Goal: Task Accomplishment & Management: Complete application form

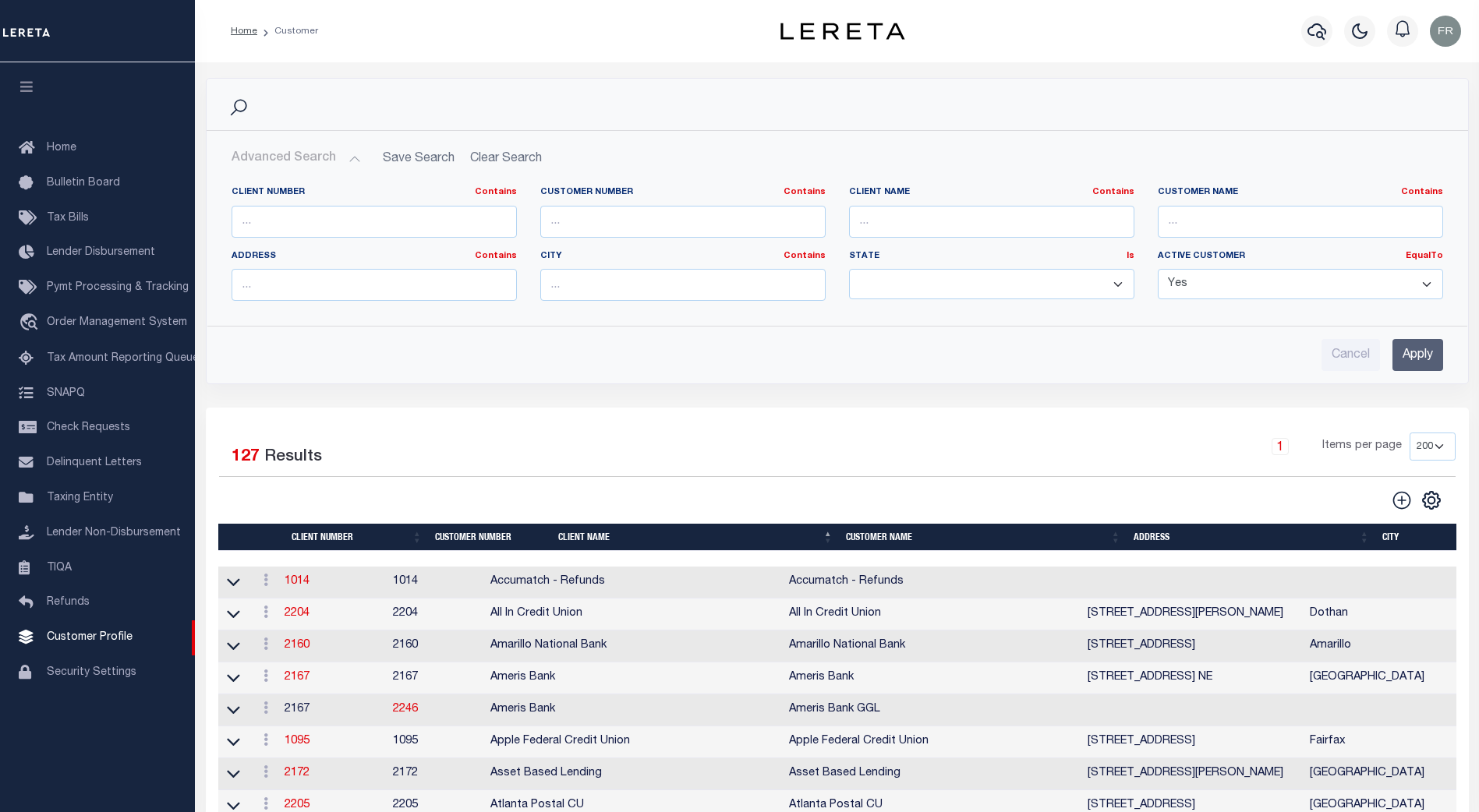
select select "true"
select select "200"
click at [114, 329] on span "Order Management System" at bounding box center [116, 322] width 140 height 11
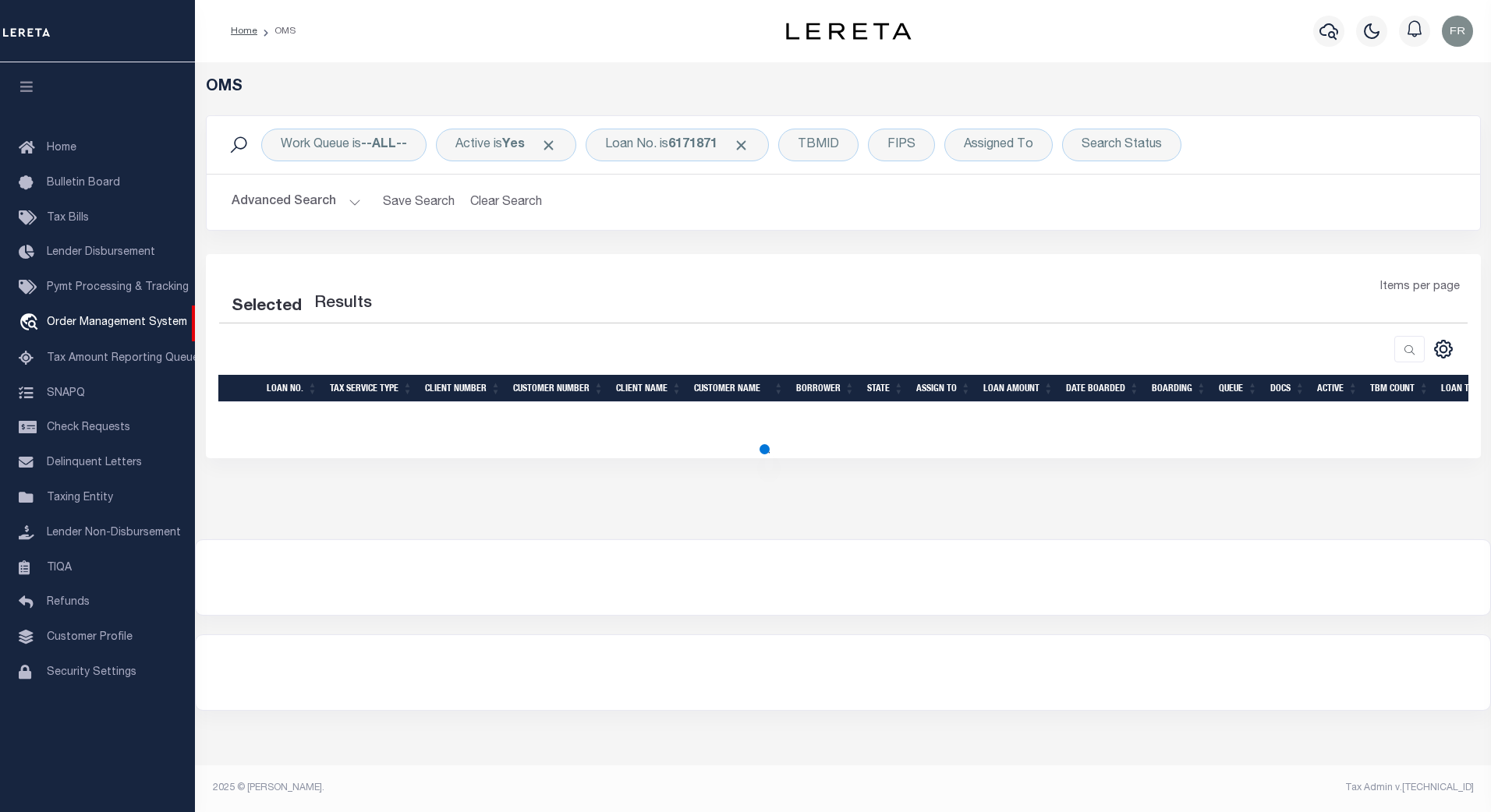
select select "200"
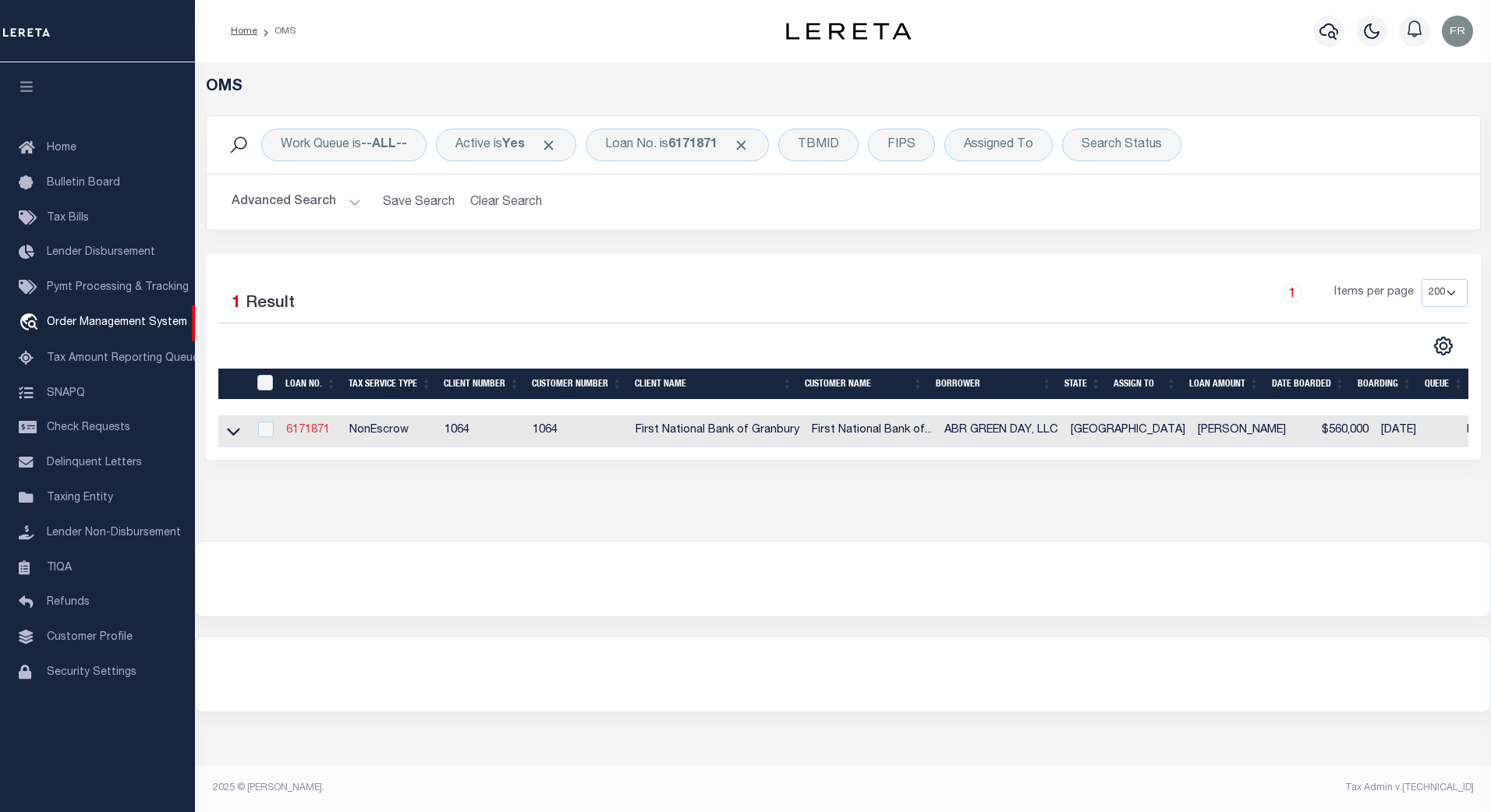
click at [308, 431] on link "6171871" at bounding box center [307, 429] width 43 height 11
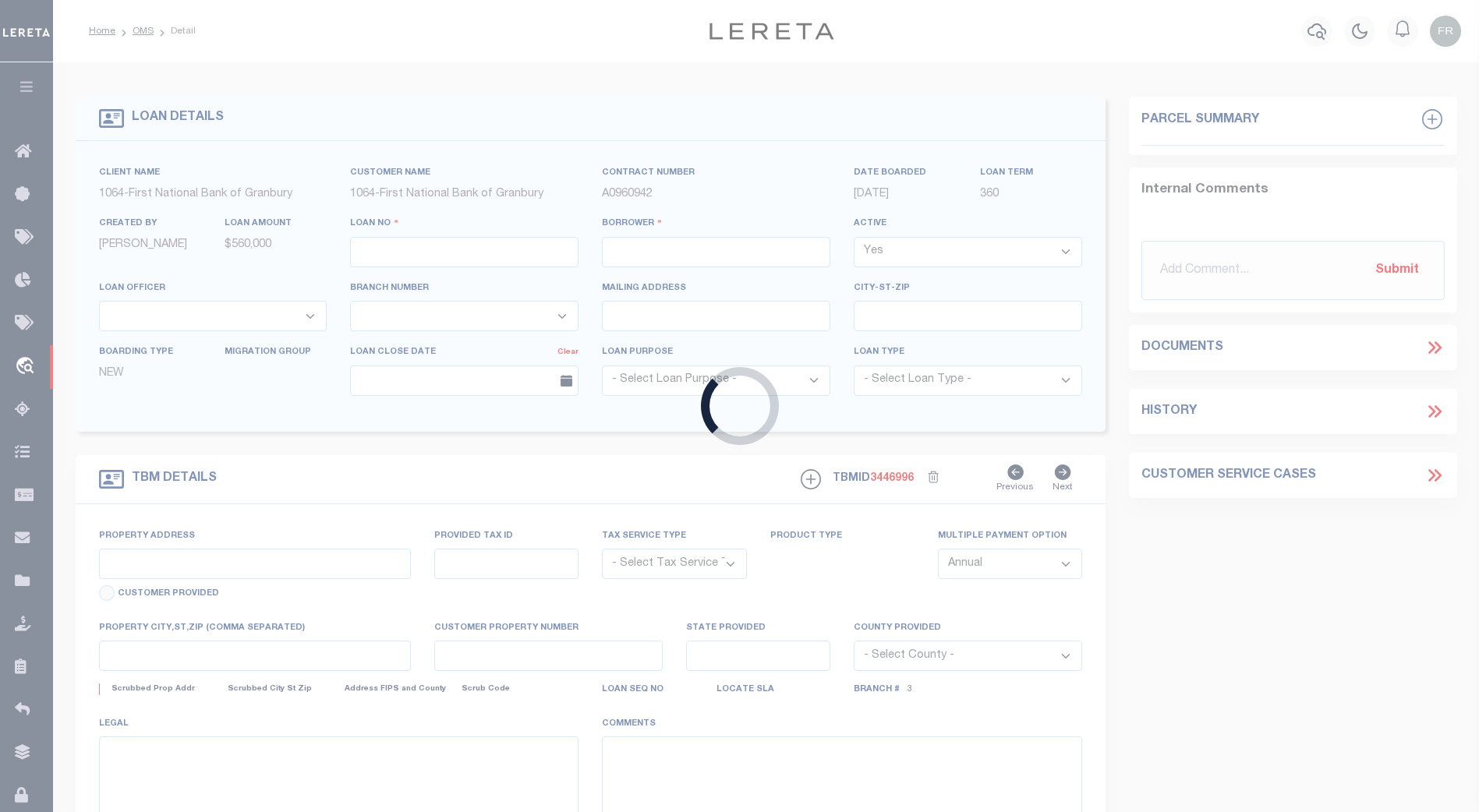
type input "6171871"
type input "ABR GREEN DAY, LLC"
select select
type input "[DATE]"
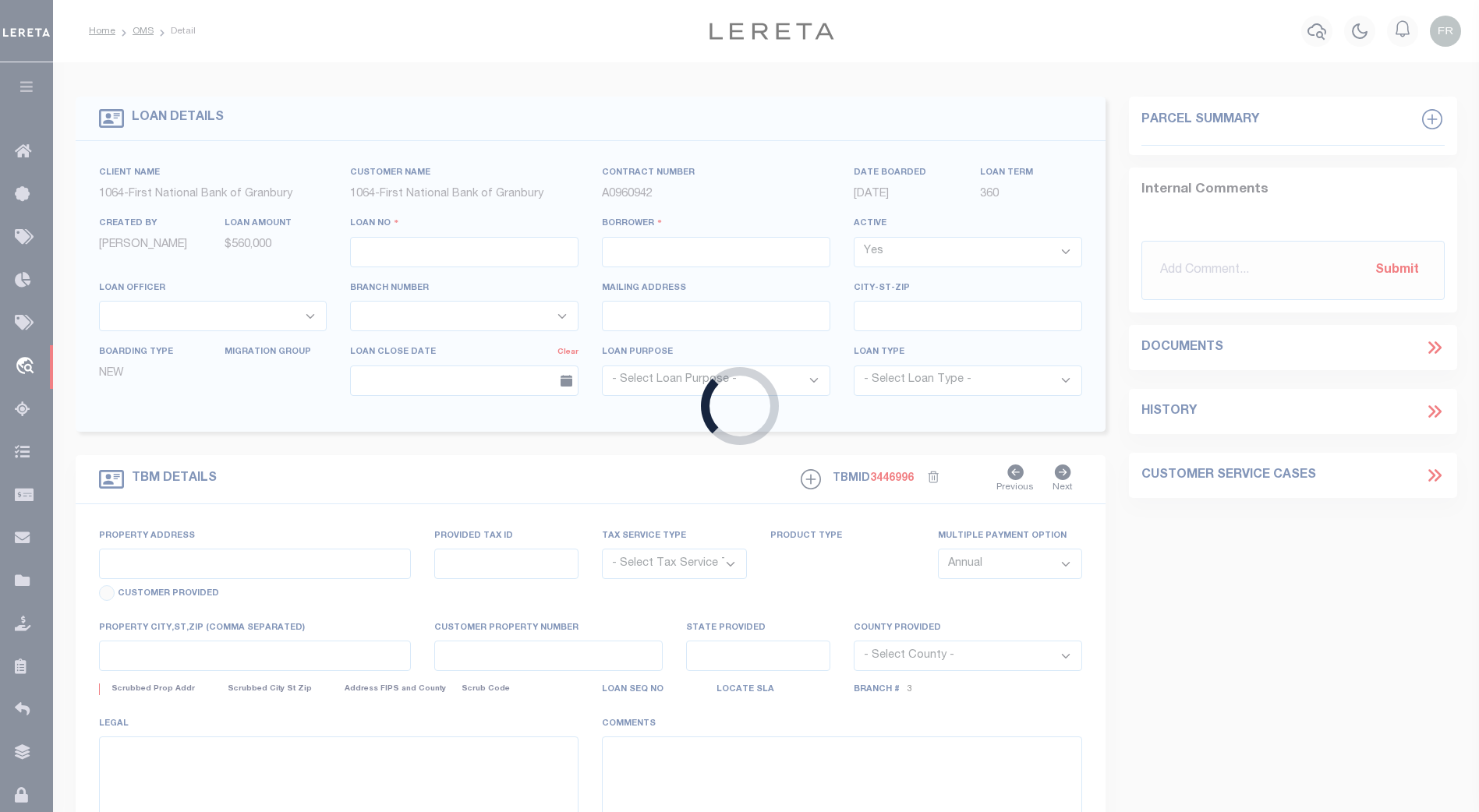
select select "20"
select select "NonEscrow"
select select "1234"
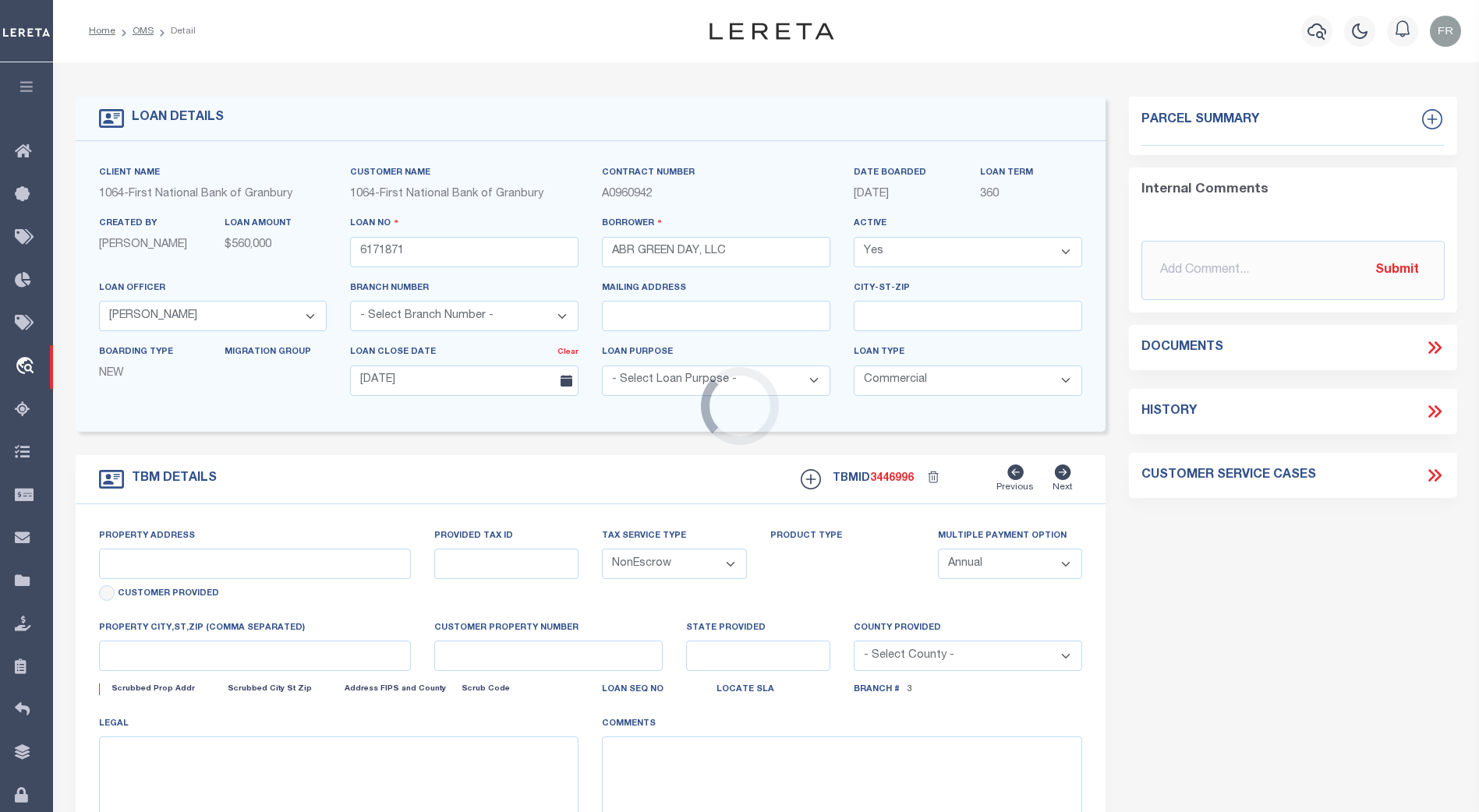
select select "211"
type input "[STREET_ADDRESS][PERSON_NAME][PERSON_NAME]"
select select
type input "[GEOGRAPHIC_DATA]-5401"
type input "[GEOGRAPHIC_DATA]"
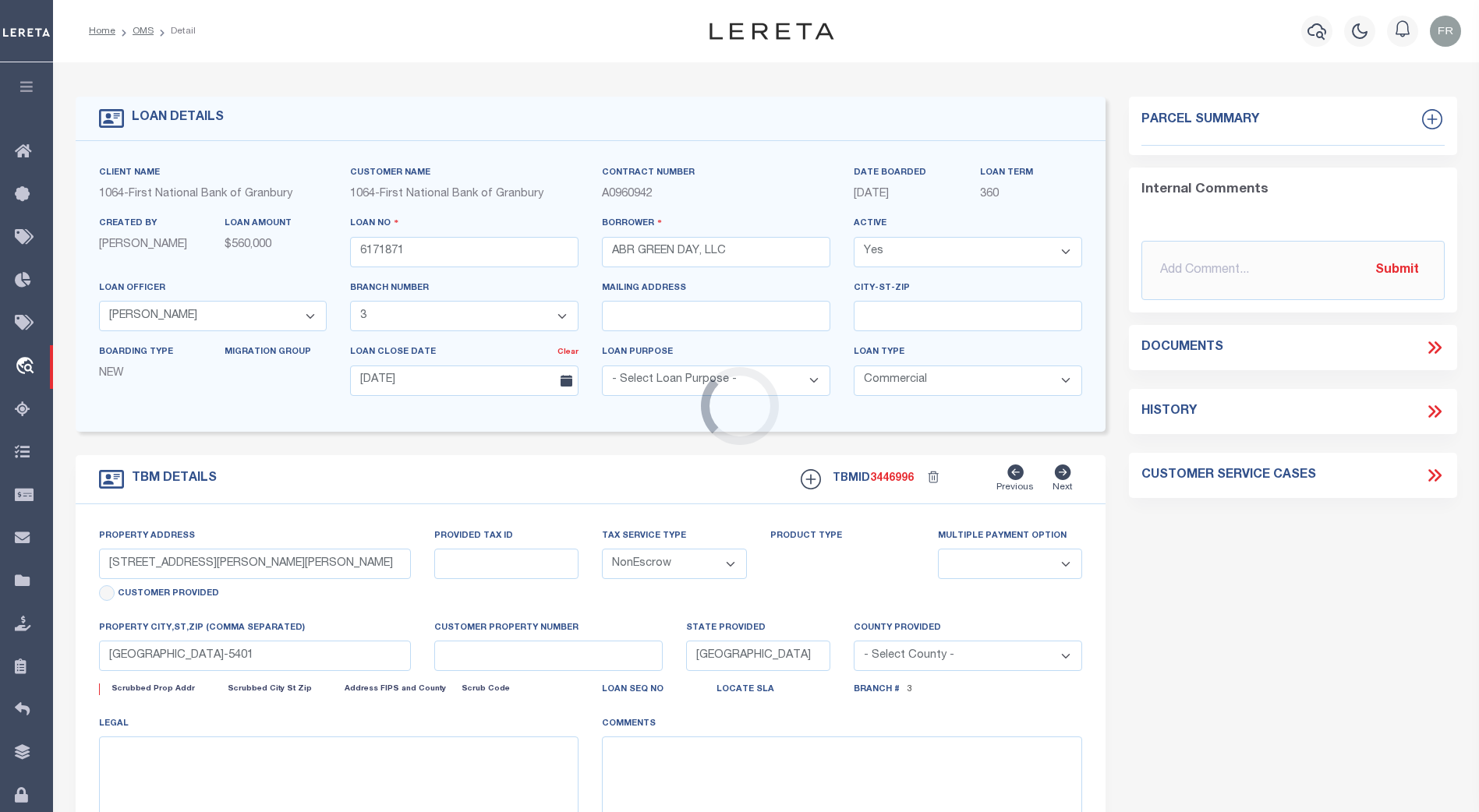
select select
type textarea "2.44 AC, [PERSON_NAME] SVY A-701, TARRANT CO, [GEOGRAPHIC_DATA]"
type textarea "TAX ID Update last comment: Parcel not required."
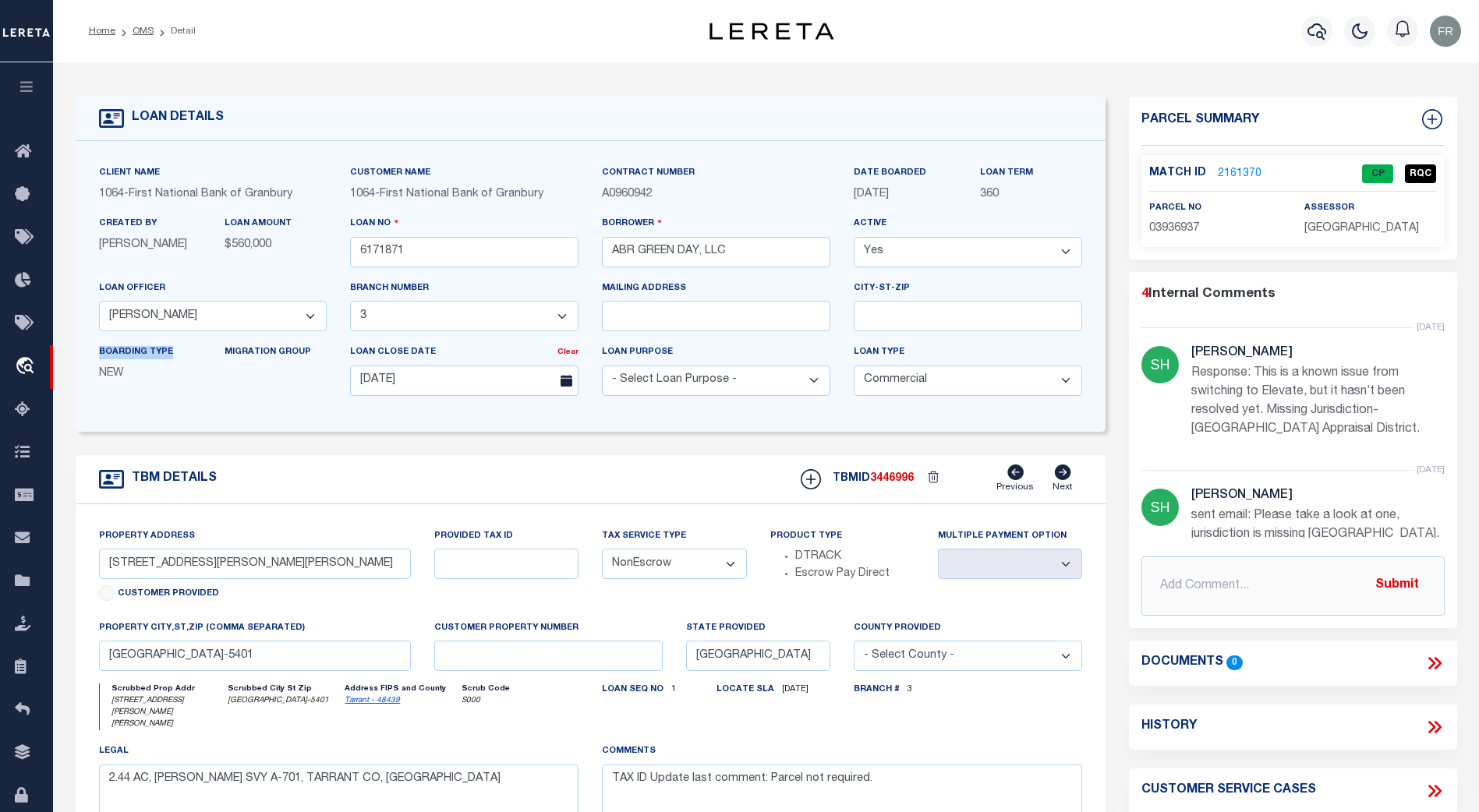
drag, startPoint x: 98, startPoint y: 356, endPoint x: 178, endPoint y: 359, distance: 80.1
click at [178, 359] on div "Boarding Type NEW" at bounding box center [150, 370] width 125 height 51
drag, startPoint x: 99, startPoint y: 379, endPoint x: 129, endPoint y: 377, distance: 30.1
click at [126, 377] on p "NEW" at bounding box center [150, 374] width 102 height 17
click at [153, 375] on p "NEW" at bounding box center [150, 374] width 102 height 17
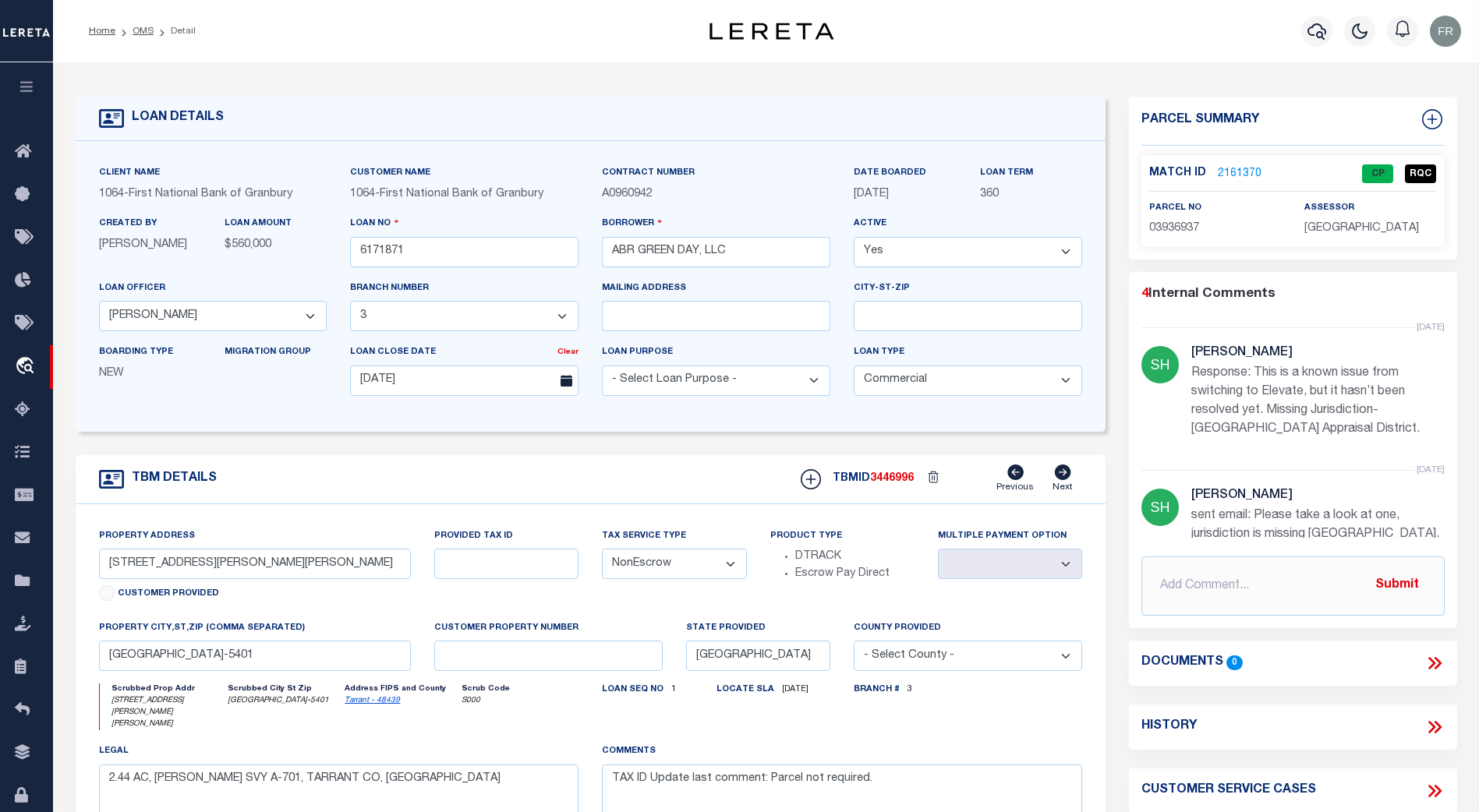
click at [1073, 388] on select "- Select Loan Type - Commercial Residential" at bounding box center [968, 380] width 229 height 30
click at [1018, 356] on div "Loan Type - Select Loan Type - Commercial Residential" at bounding box center [968, 370] width 229 height 52
click at [1065, 384] on select "- Select Loan Type - Commercial Residential" at bounding box center [968, 380] width 229 height 30
click at [846, 352] on div "Loan Type - Select Loan Type - Commercial Residential" at bounding box center [967, 376] width 252 height 64
